Goal: Navigation & Orientation: Find specific page/section

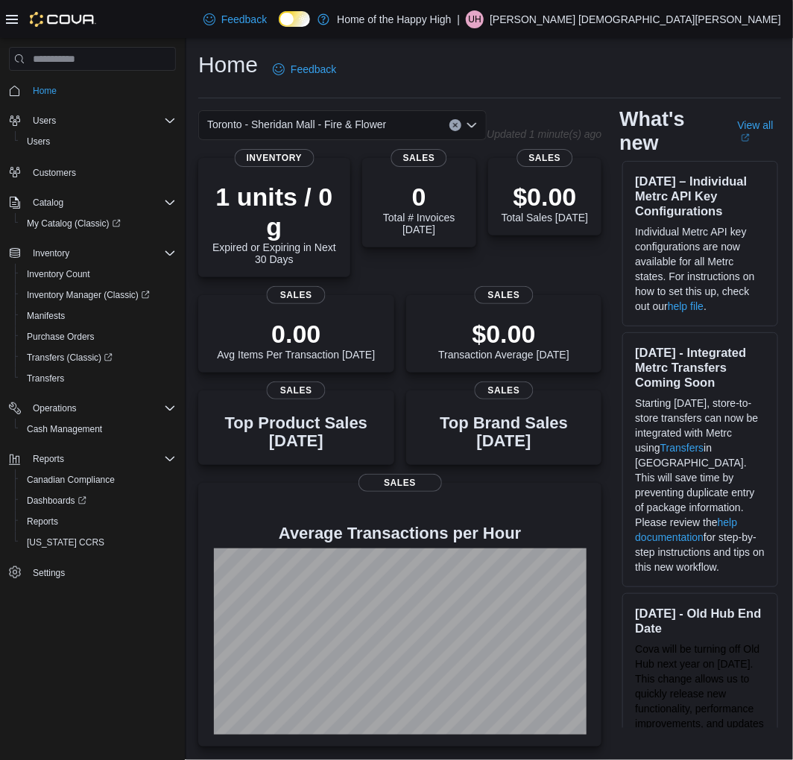
scroll to position [248, 0]
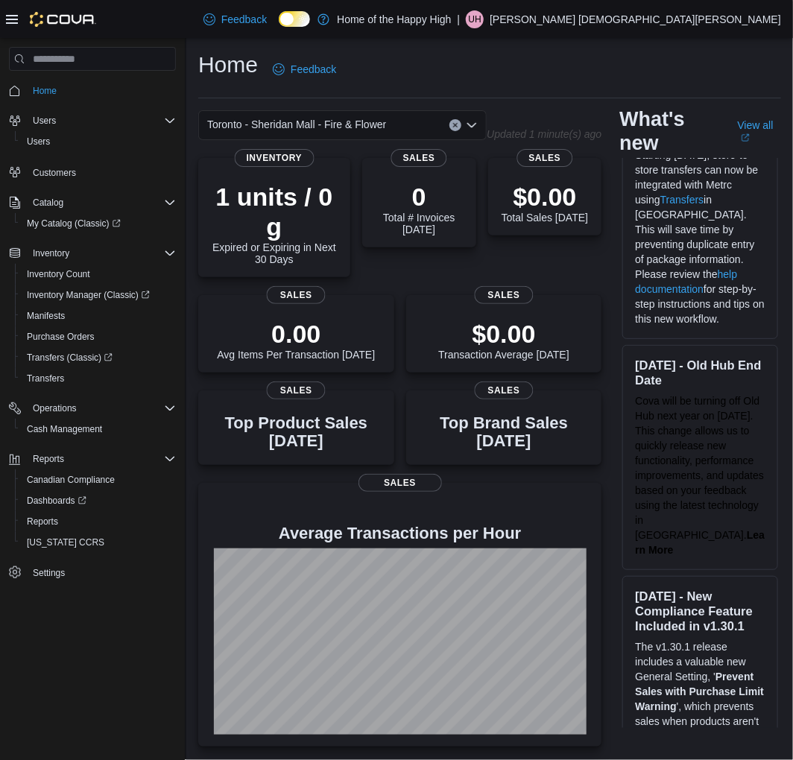
click at [768, 20] on p "[PERSON_NAME] [DEMOGRAPHIC_DATA][PERSON_NAME]" at bounding box center [635, 19] width 291 height 18
click at [702, 149] on span "Sign Out" at bounding box center [685, 147] width 40 height 15
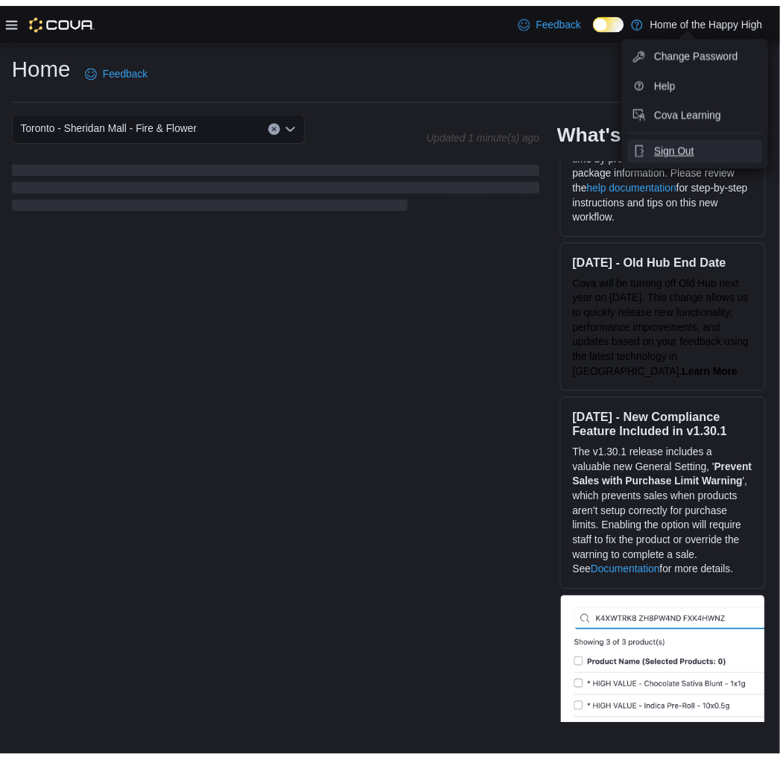
scroll to position [203, 0]
